Goal: Check status

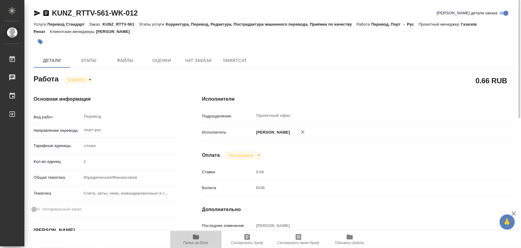
click at [198, 238] on icon "button" at bounding box center [196, 237] width 6 height 5
click at [195, 239] on icon "button" at bounding box center [196, 237] width 6 height 5
